Goal: Information Seeking & Learning: Learn about a topic

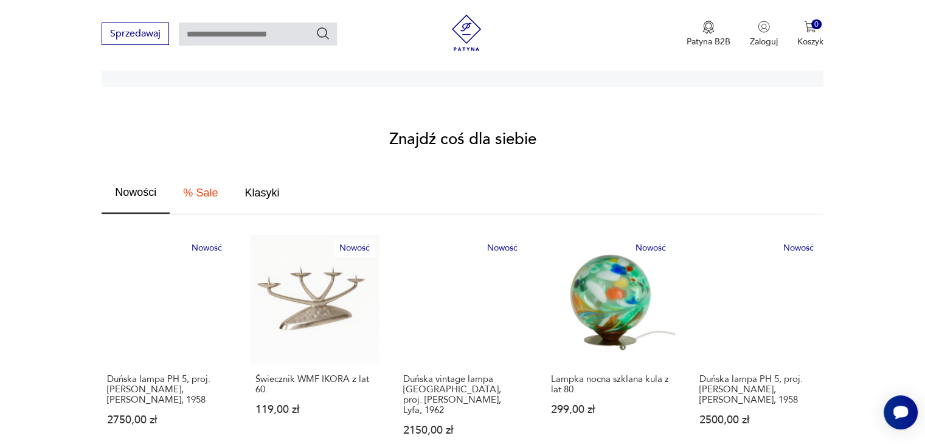
scroll to position [681, 0]
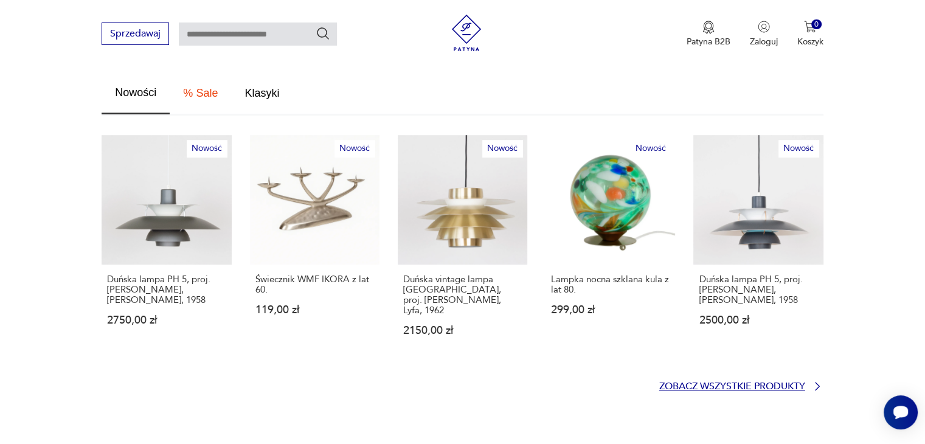
click at [757, 383] on p "Zobacz wszystkie produkty" at bounding box center [732, 387] width 146 height 8
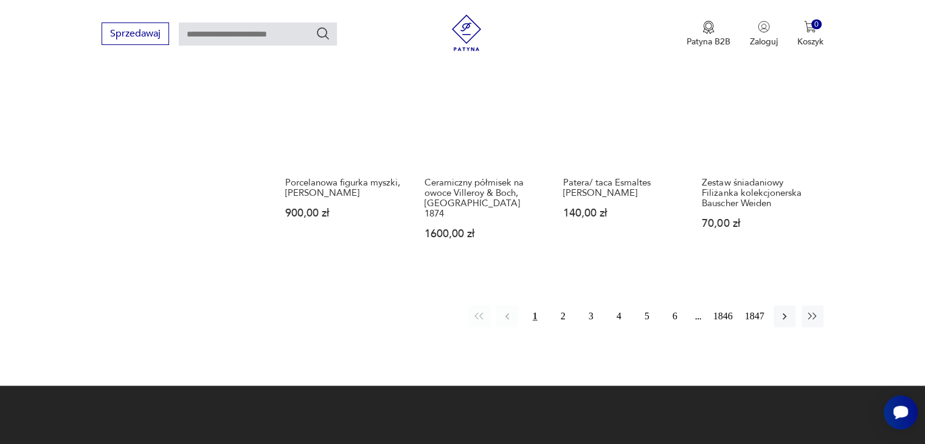
scroll to position [1054, 0]
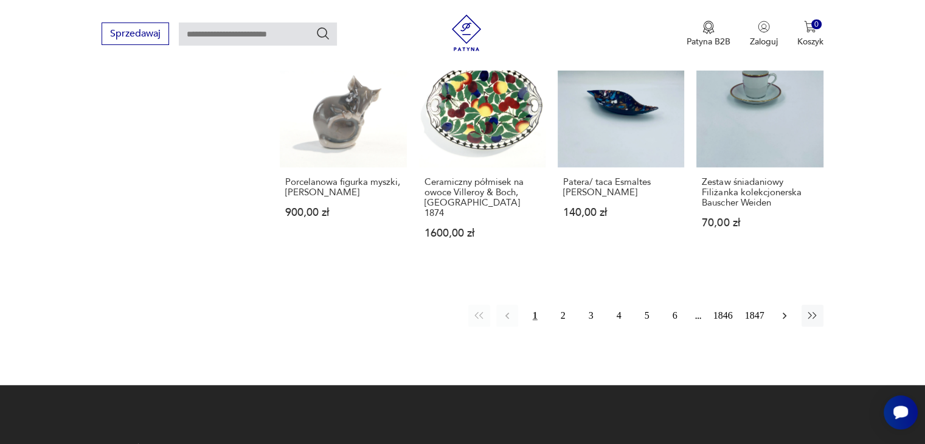
click at [786, 310] on icon "button" at bounding box center [785, 316] width 12 height 12
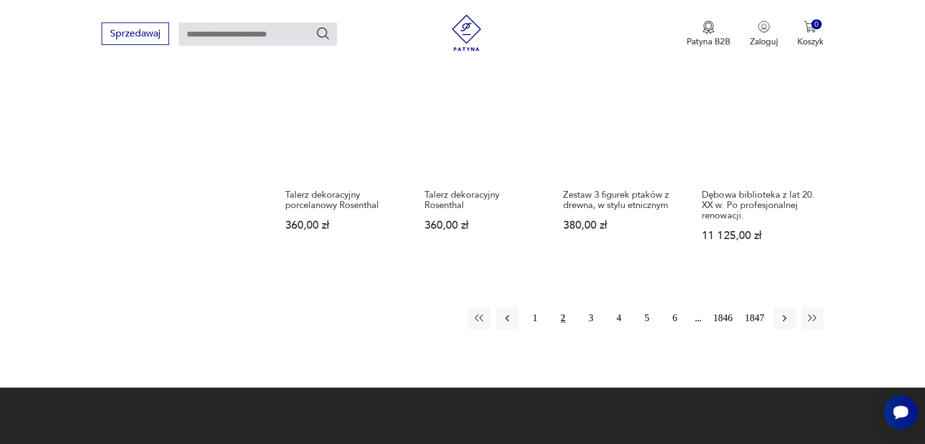
scroll to position [1027, 0]
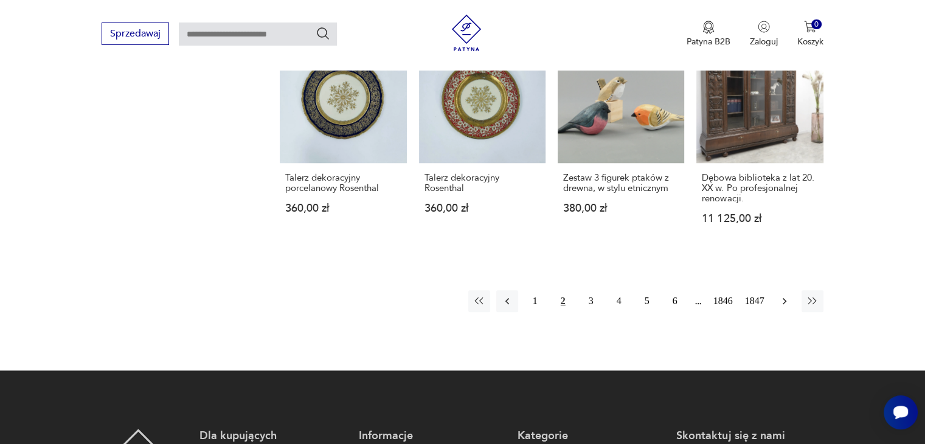
click at [785, 295] on icon "button" at bounding box center [785, 301] width 12 height 12
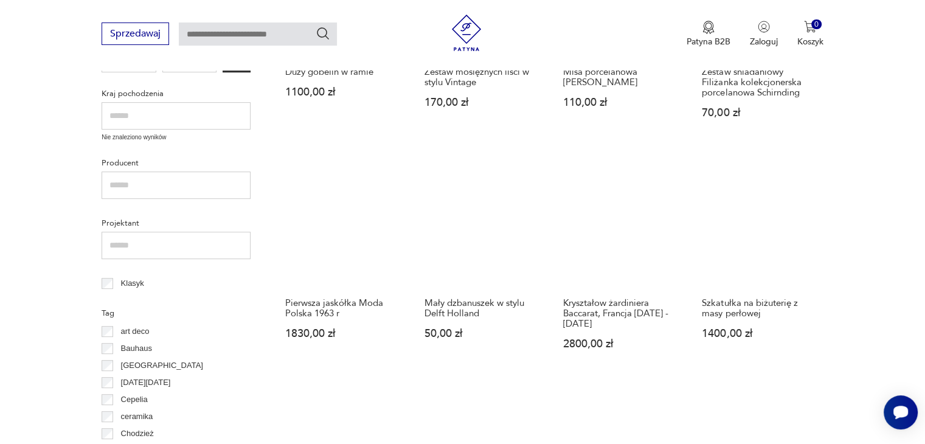
scroll to position [522, 0]
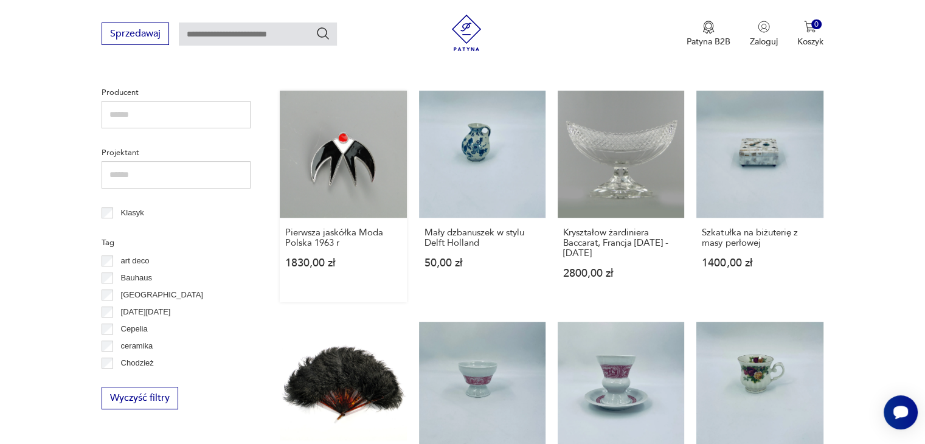
click at [367, 189] on link "Pierwsza jaskółka Moda Polska 1963 r 1830,00 zł" at bounding box center [343, 196] width 127 height 211
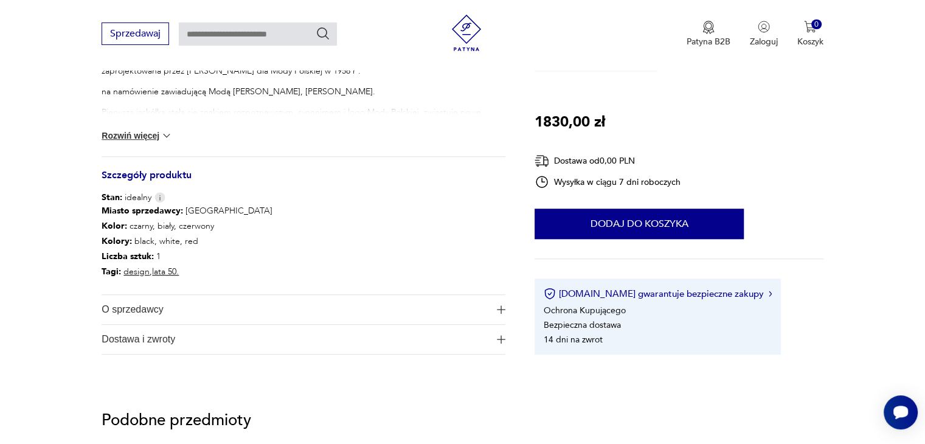
scroll to position [589, 0]
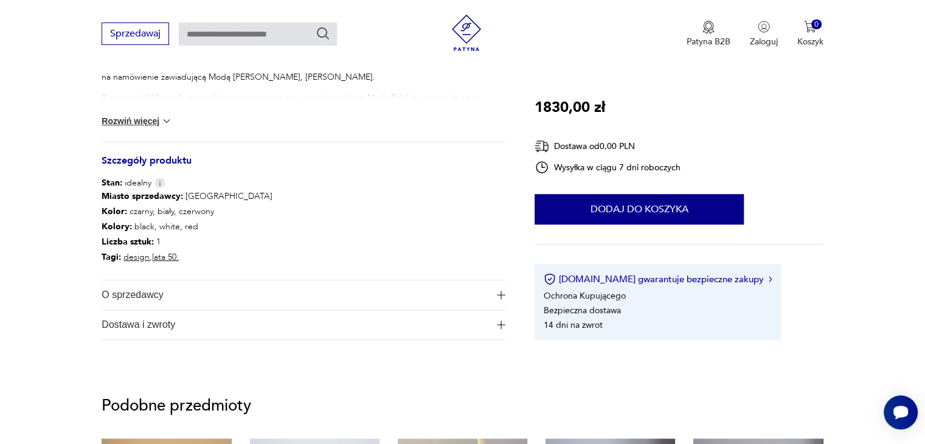
click at [491, 289] on button "O sprzedawcy" at bounding box center [304, 294] width 404 height 29
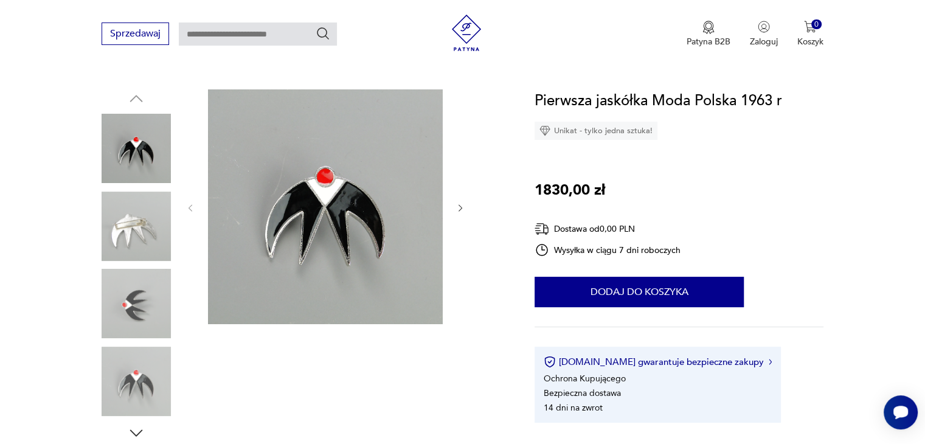
scroll to position [111, 0]
click at [136, 305] on img at bounding box center [136, 303] width 69 height 69
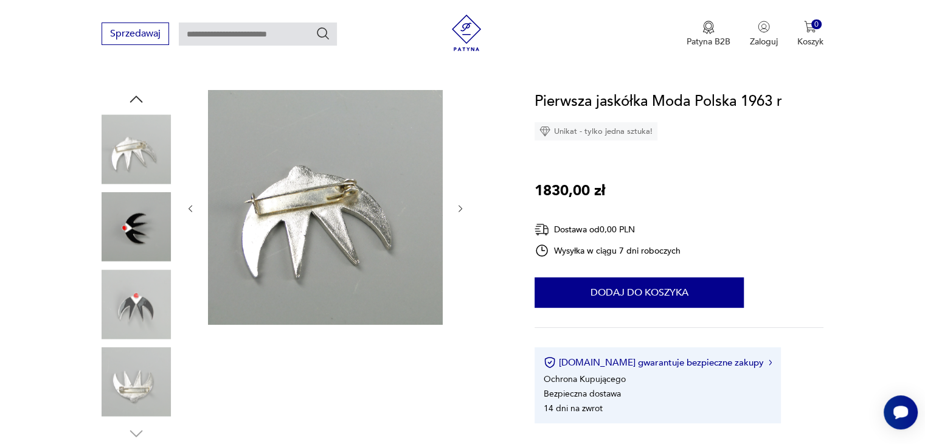
click at [145, 305] on img at bounding box center [136, 303] width 69 height 69
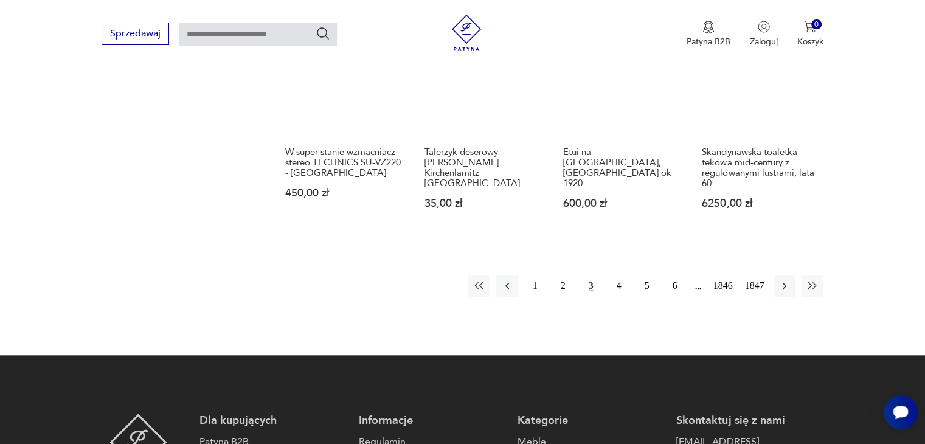
scroll to position [1064, 0]
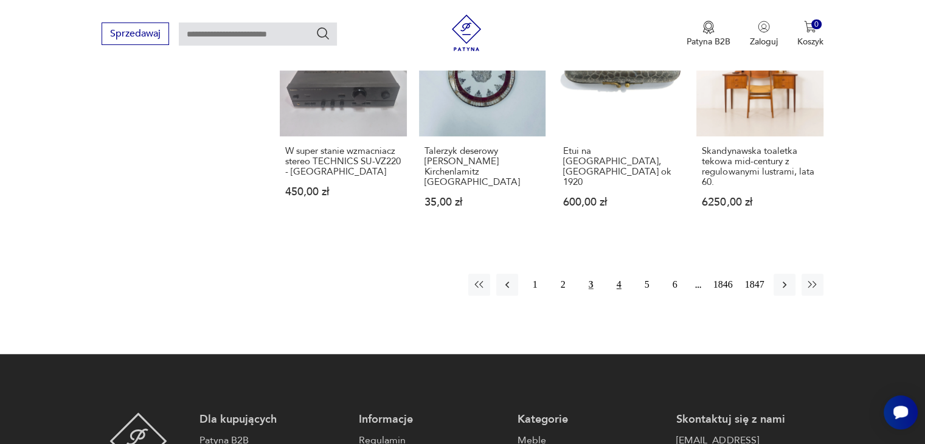
click at [618, 282] on button "4" at bounding box center [619, 285] width 22 height 22
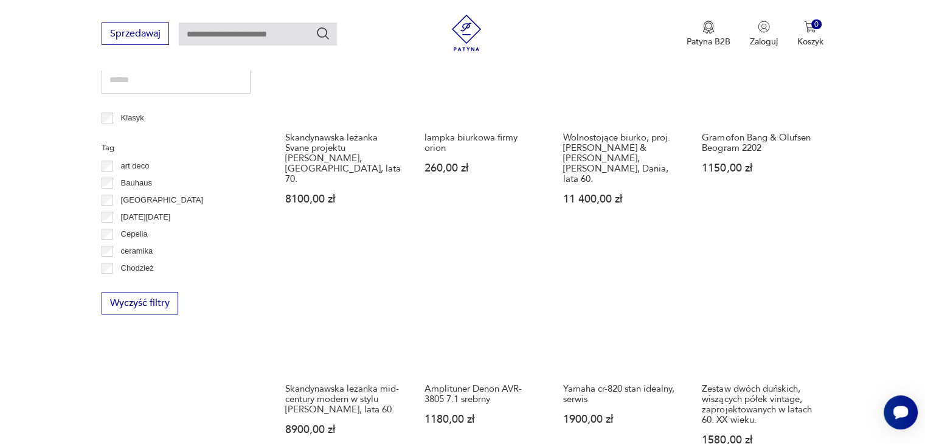
scroll to position [616, 0]
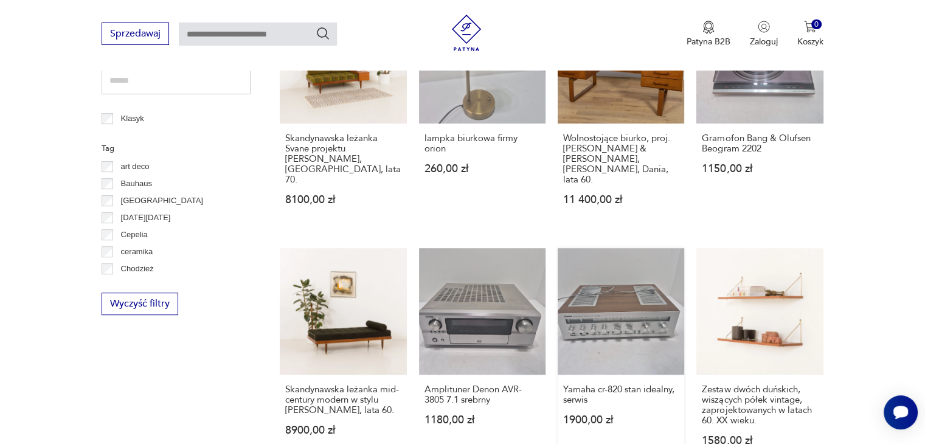
click at [623, 302] on link "Yamaha cr-820 stan idealny, serwis 1900,00 zł" at bounding box center [621, 358] width 127 height 221
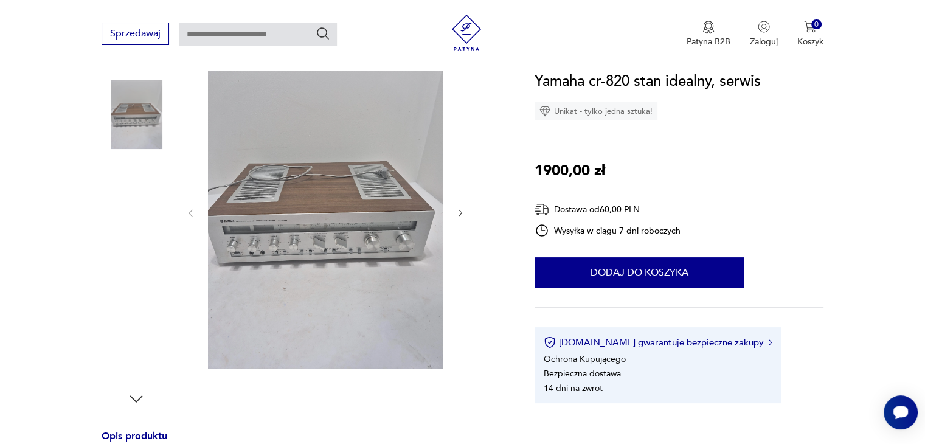
scroll to position [146, 0]
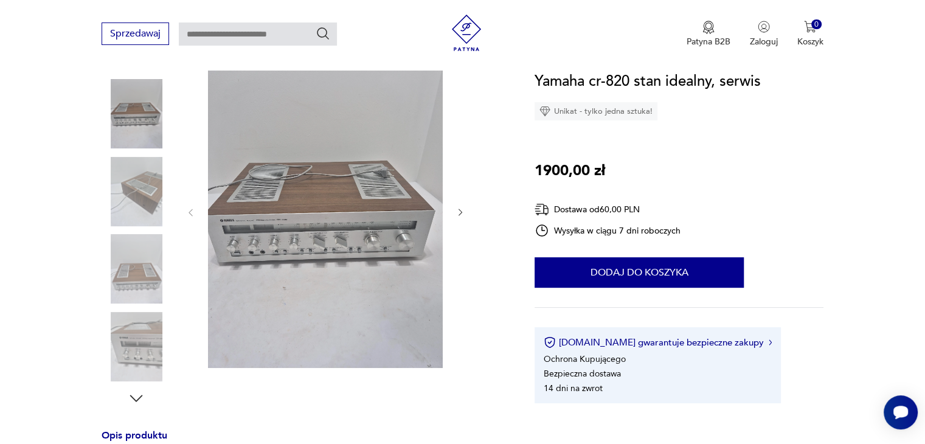
click at [460, 211] on icon "button" at bounding box center [461, 212] width 10 height 10
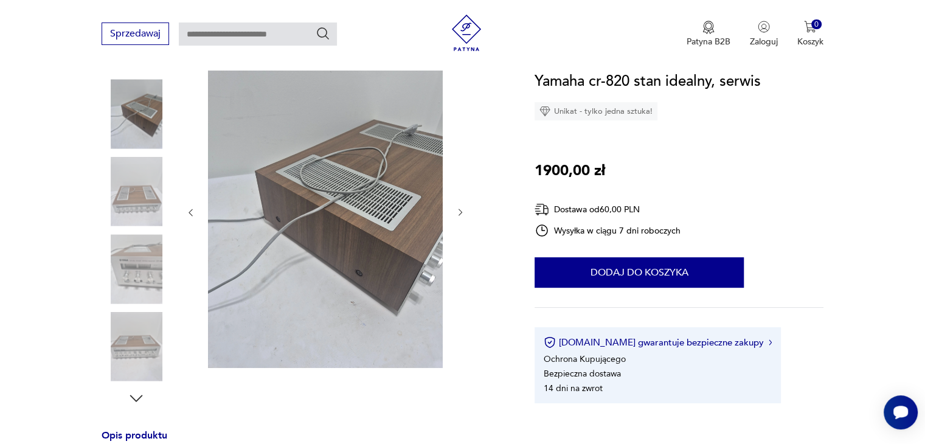
click at [460, 211] on icon "button" at bounding box center [461, 212] width 10 height 10
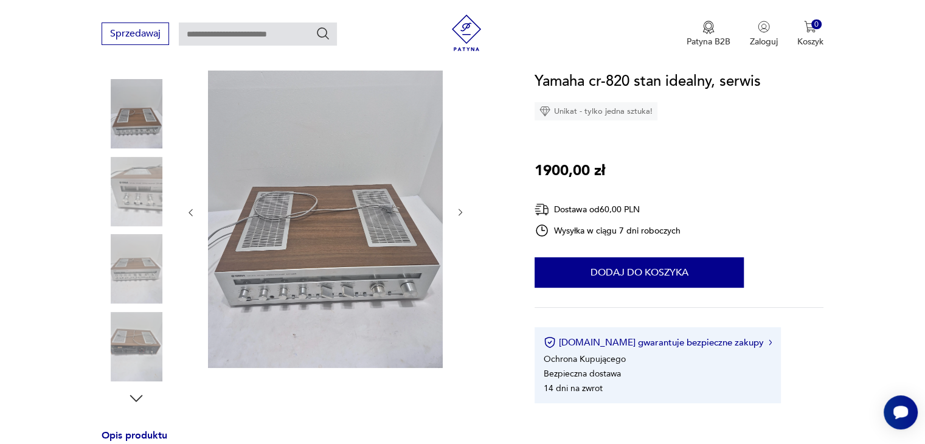
click at [460, 211] on icon "button" at bounding box center [461, 212] width 10 height 10
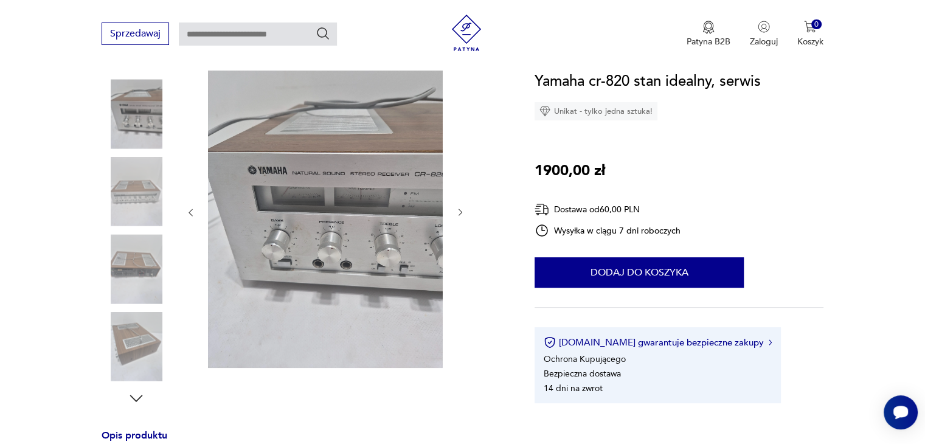
click at [460, 211] on icon "button" at bounding box center [461, 212] width 10 height 10
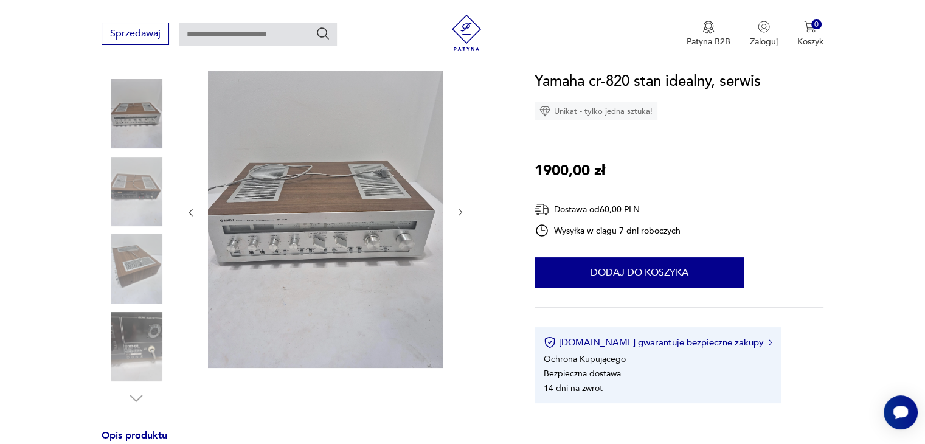
click at [460, 211] on icon "button" at bounding box center [461, 212] width 10 height 10
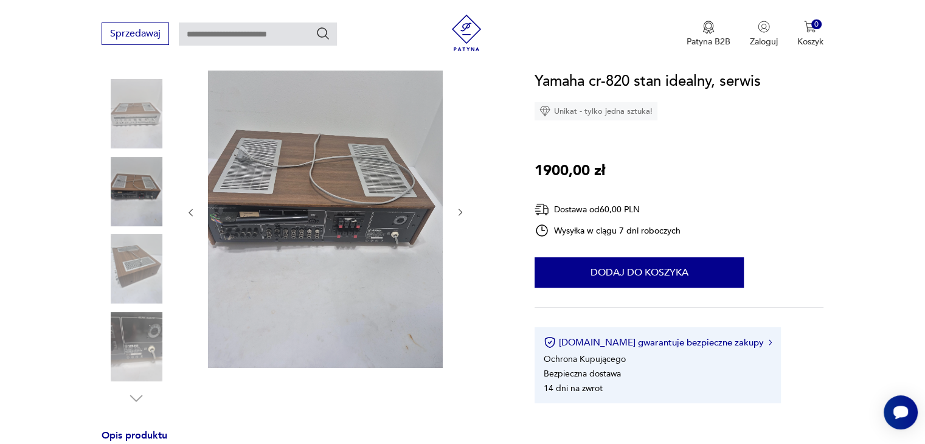
click at [459, 209] on icon "button" at bounding box center [461, 212] width 4 height 7
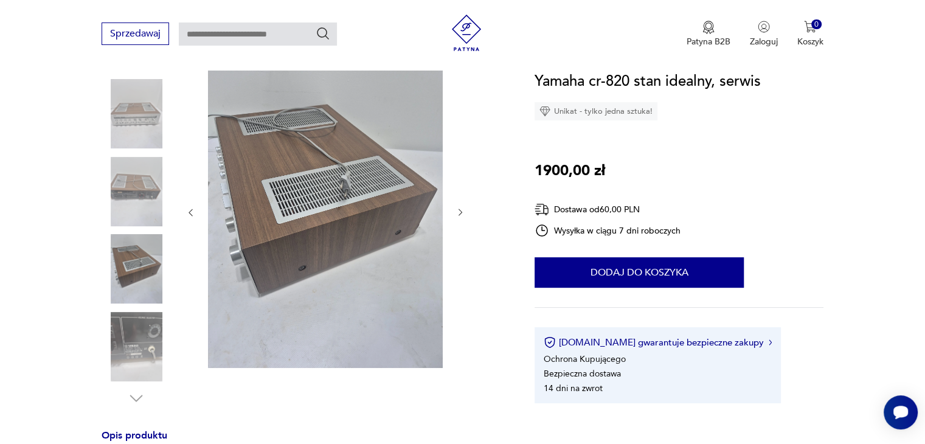
click at [459, 209] on icon "button" at bounding box center [461, 212] width 4 height 7
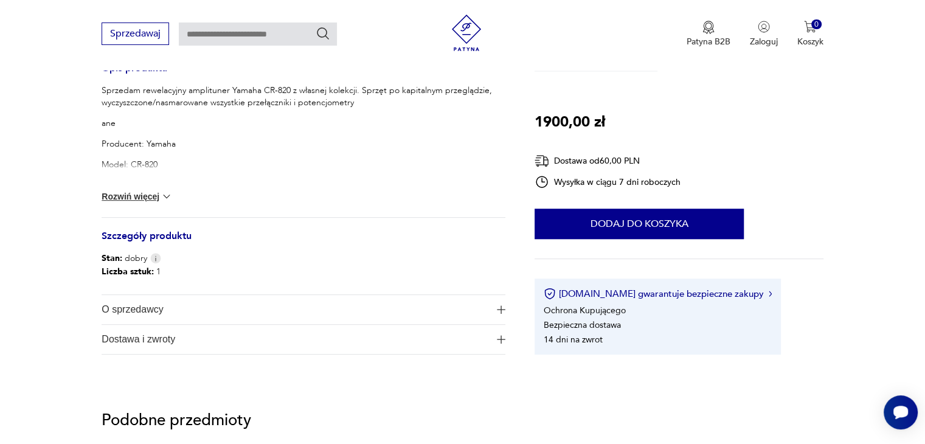
scroll to position [543, 0]
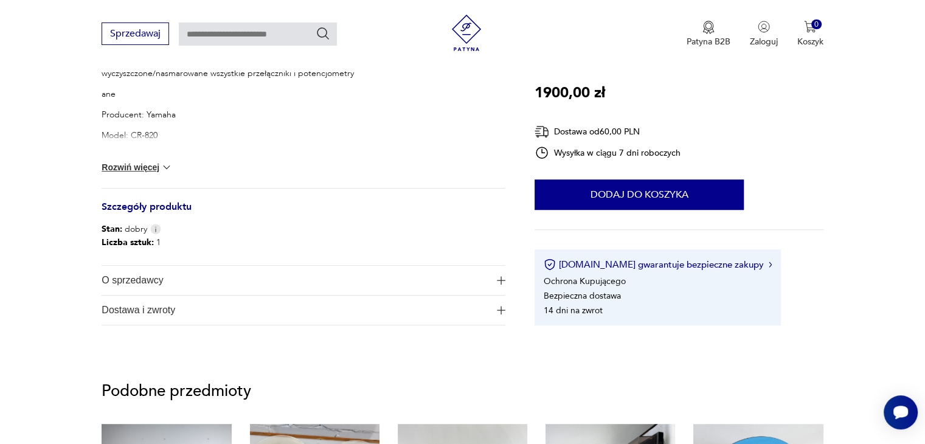
click at [497, 280] on img "button" at bounding box center [501, 280] width 9 height 9
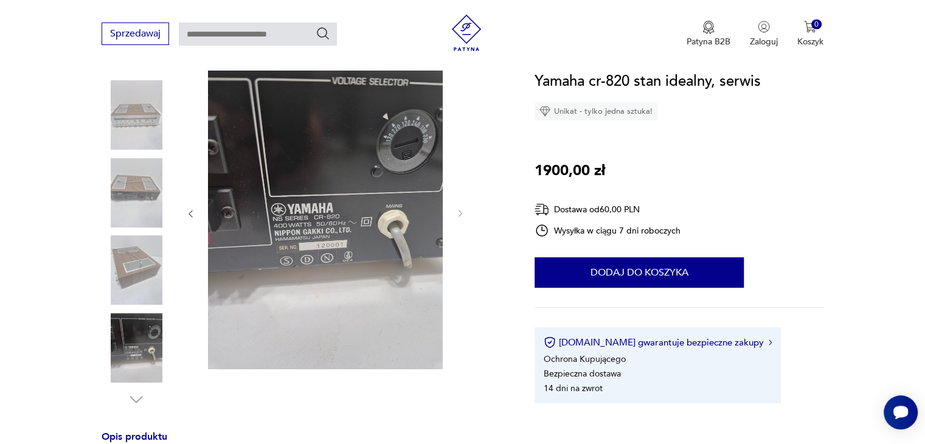
scroll to position [0, 0]
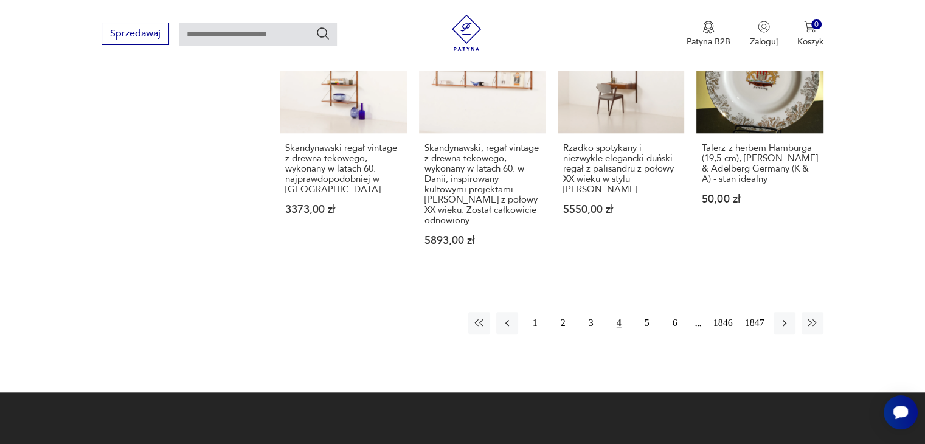
scroll to position [1097, 0]
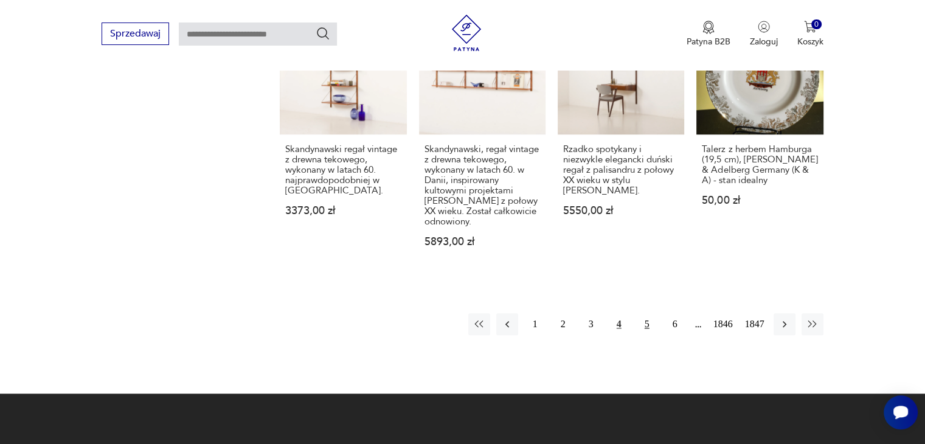
click at [646, 313] on button "5" at bounding box center [647, 324] width 22 height 22
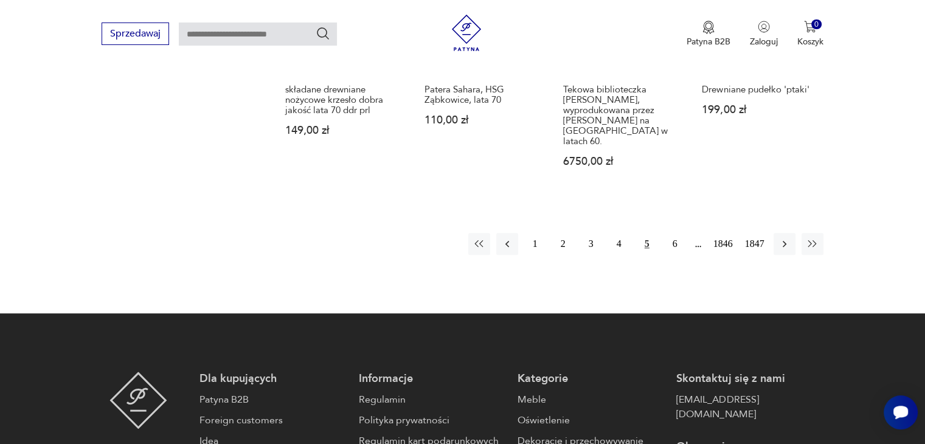
scroll to position [1148, 0]
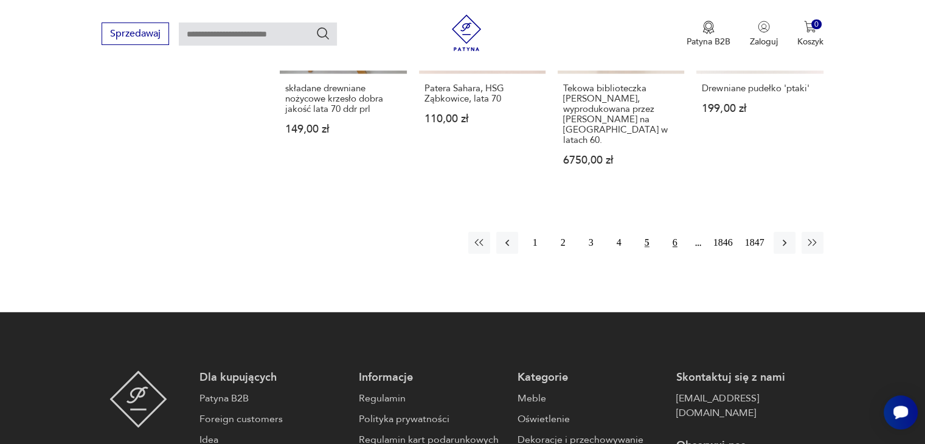
click at [677, 232] on button "6" at bounding box center [675, 243] width 22 height 22
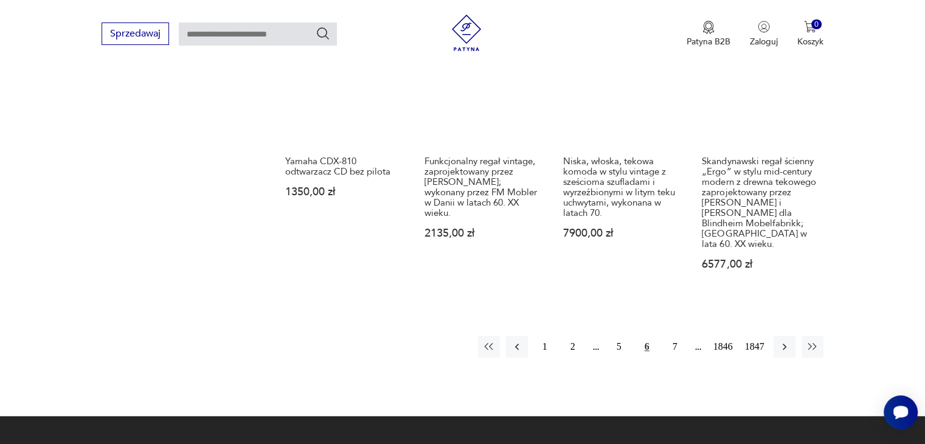
scroll to position [1066, 0]
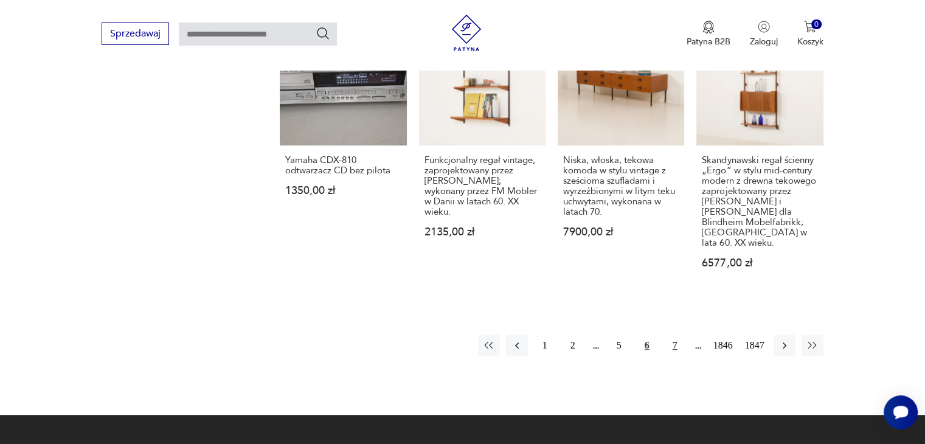
click at [676, 335] on button "7" at bounding box center [675, 346] width 22 height 22
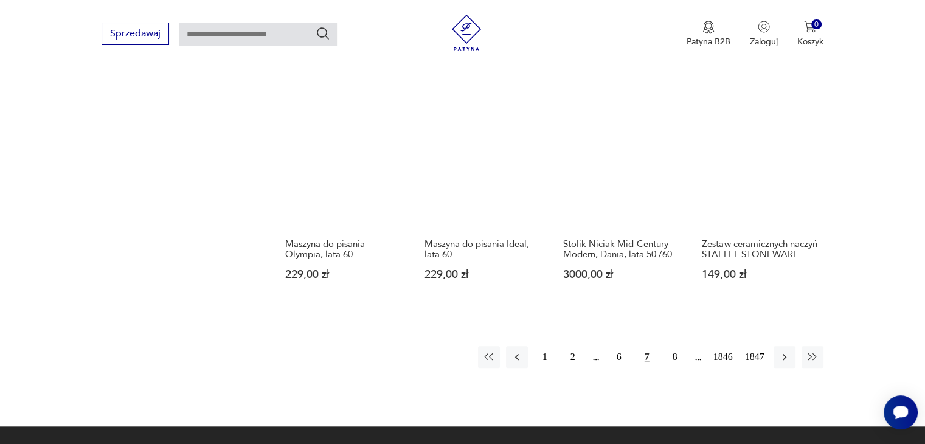
scroll to position [1045, 0]
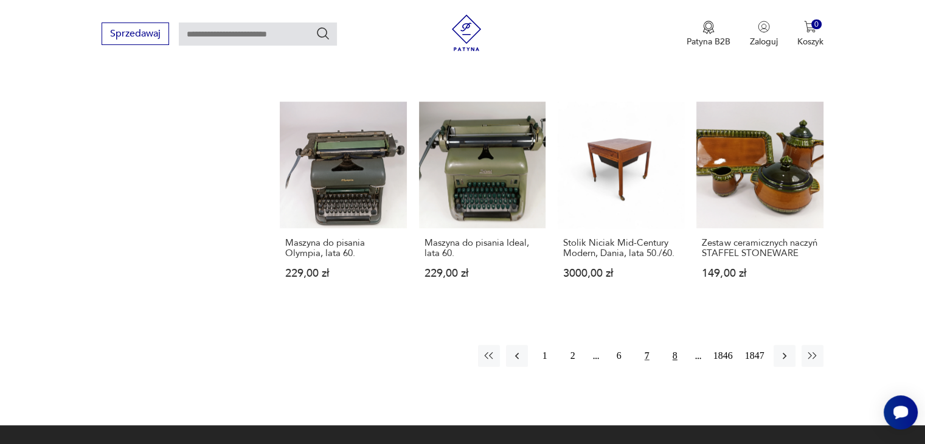
click at [675, 352] on button "8" at bounding box center [675, 356] width 22 height 22
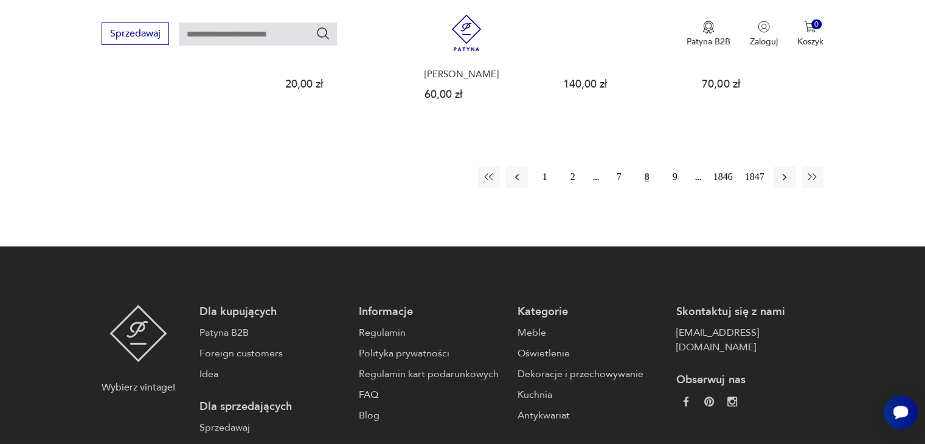
scroll to position [1193, 0]
